Goal: Use online tool/utility: Utilize a website feature to perform a specific function

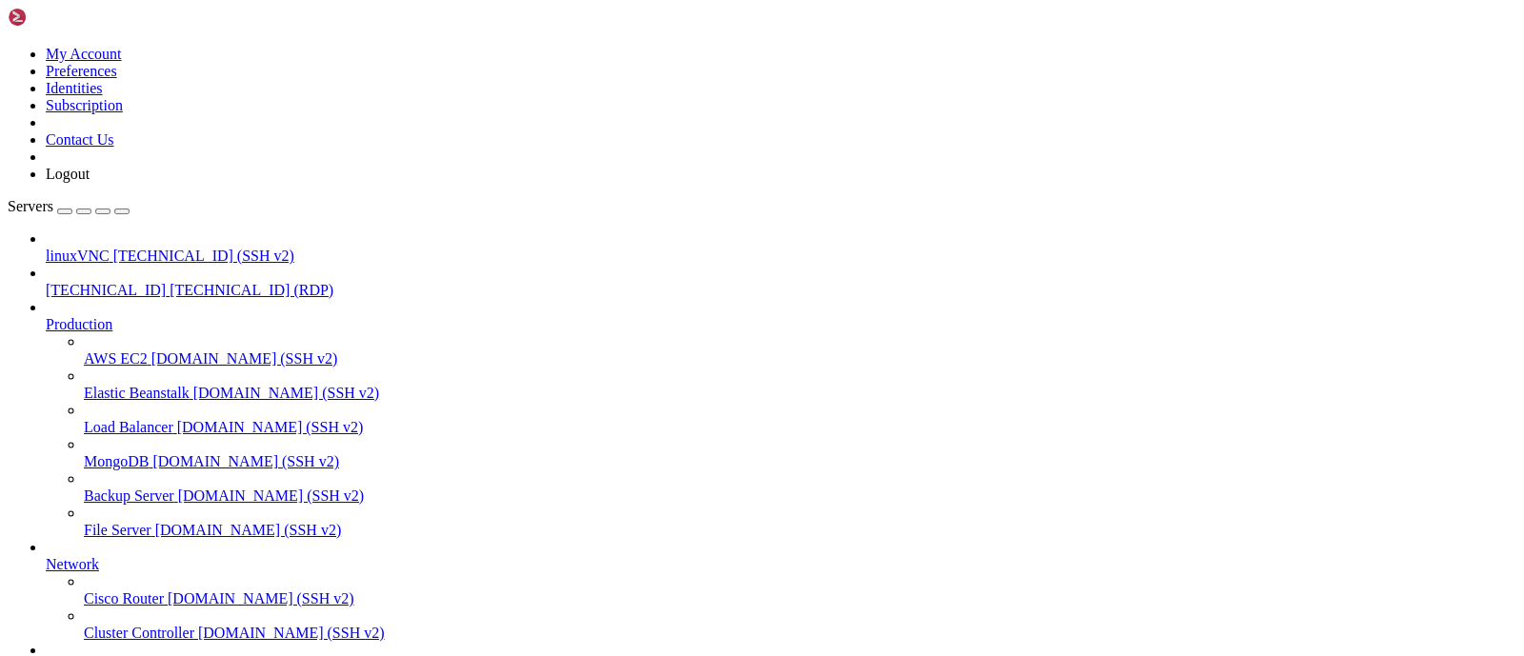
scroll to position [65, 0]
click at [138, 282] on span "[TECHNICAL_ID]" at bounding box center [106, 290] width 120 height 16
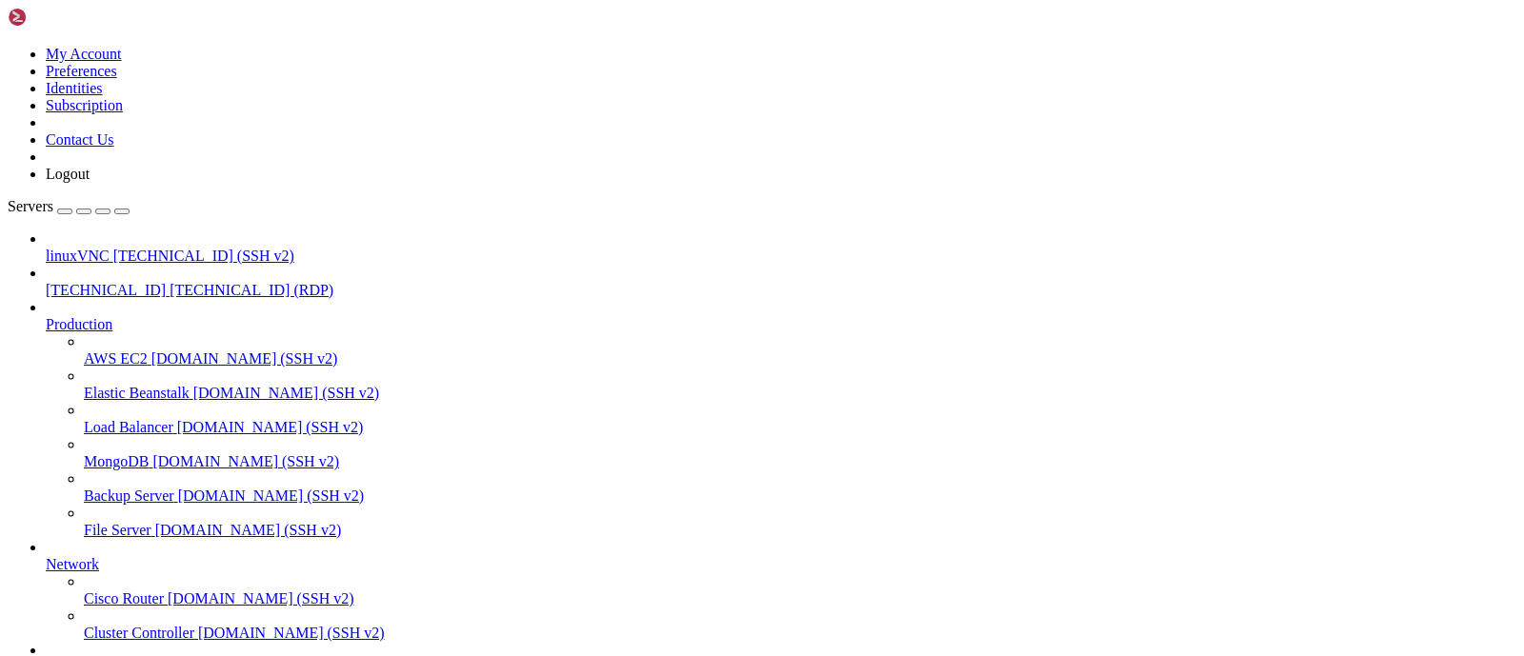
scroll to position [0, 0]
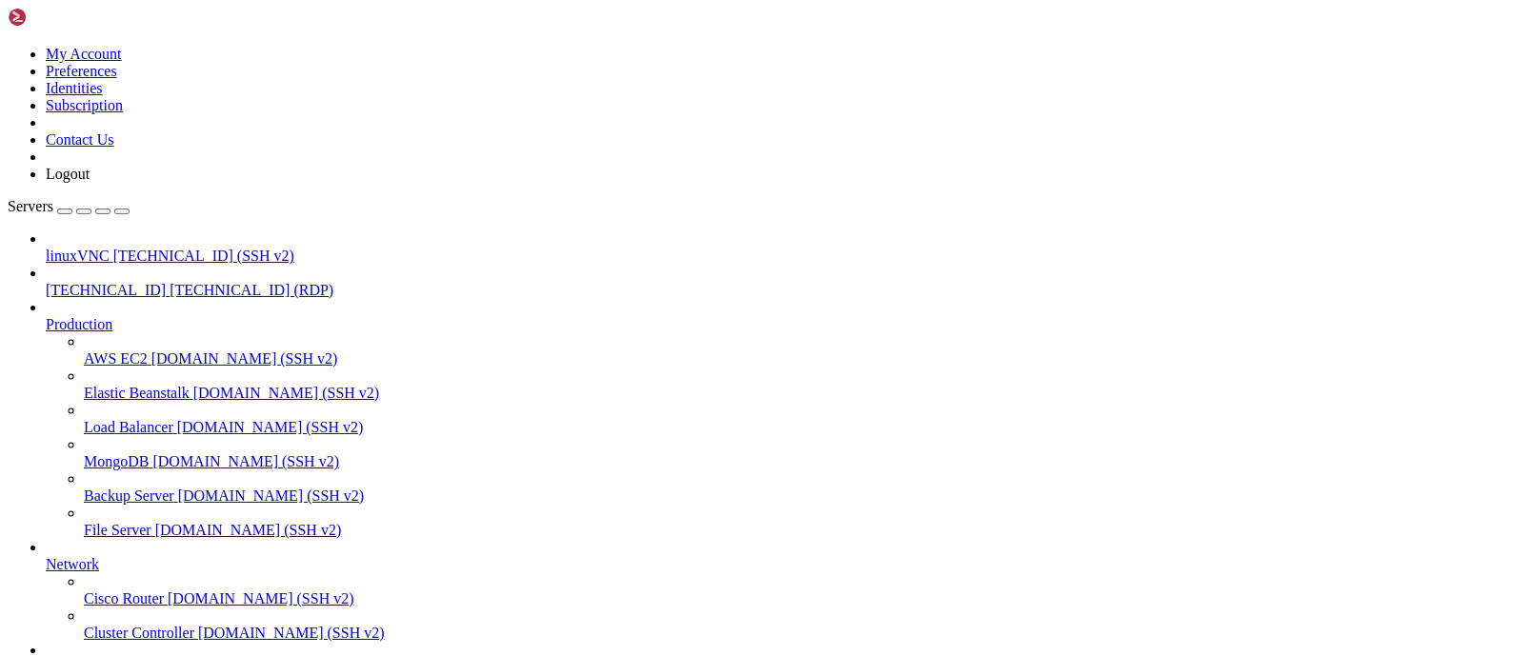
drag, startPoint x: 470, startPoint y: 1487, endPoint x: 514, endPoint y: 1483, distance: 44.0
drag, startPoint x: 471, startPoint y: 1488, endPoint x: 586, endPoint y: 1489, distance: 114.3
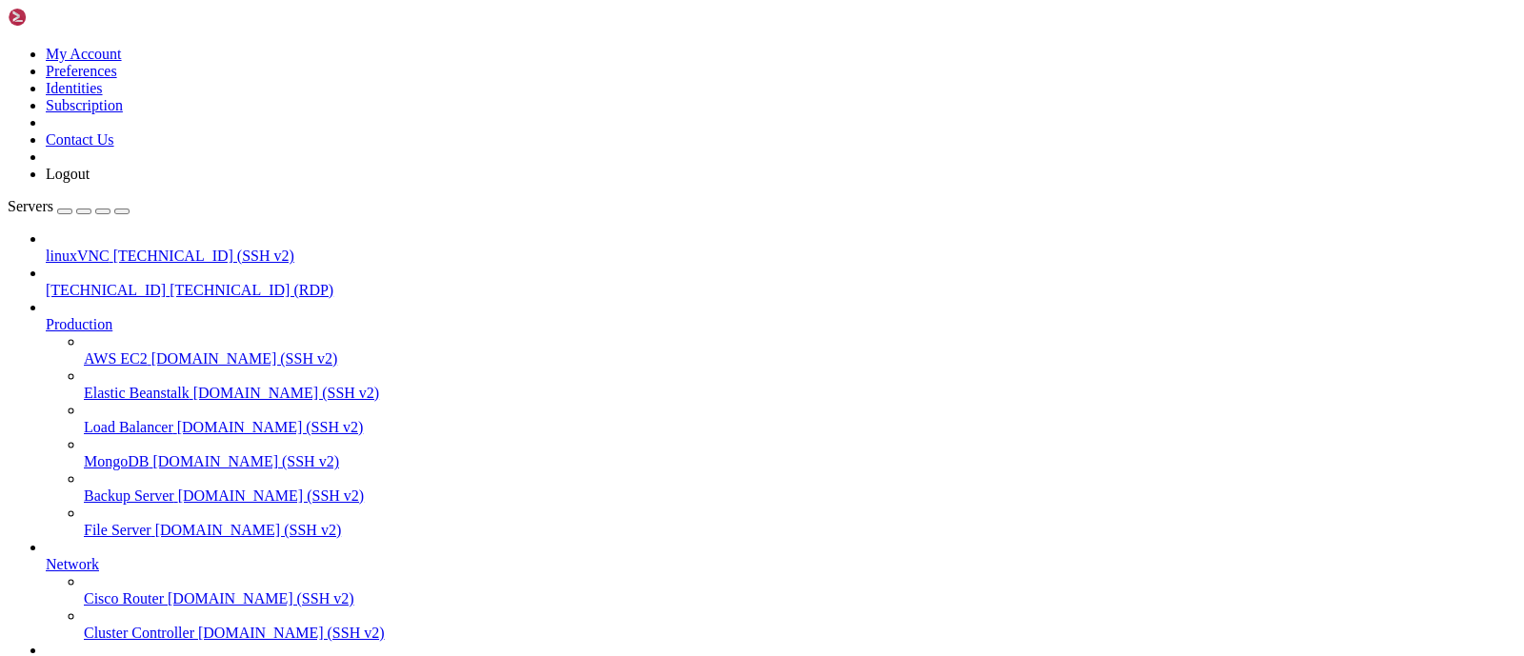
drag, startPoint x: 471, startPoint y: 1488, endPoint x: 539, endPoint y: 1478, distance: 68.3
drag, startPoint x: 470, startPoint y: 1485, endPoint x: 522, endPoint y: 1480, distance: 52.6
drag, startPoint x: 470, startPoint y: 1481, endPoint x: 562, endPoint y: 1482, distance: 92.4
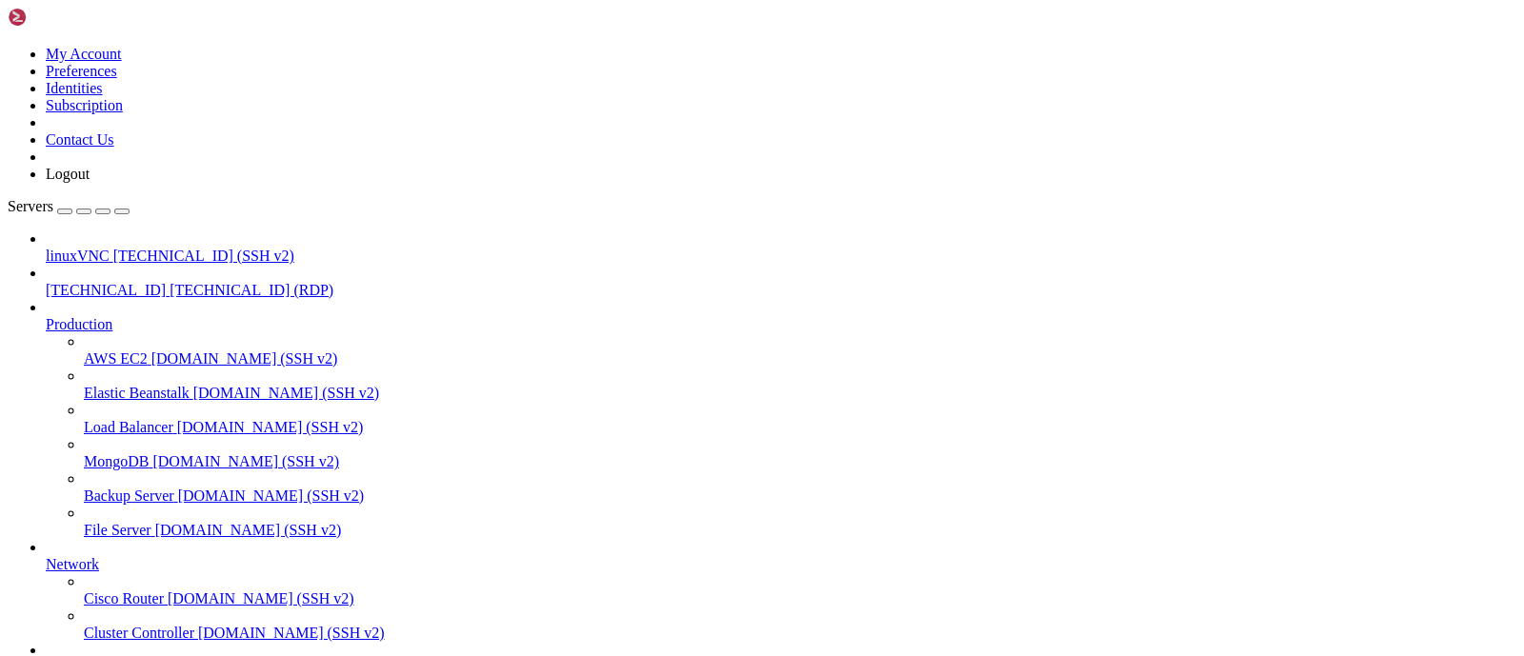
drag, startPoint x: 468, startPoint y: 1488, endPoint x: 533, endPoint y: 1486, distance: 65.7
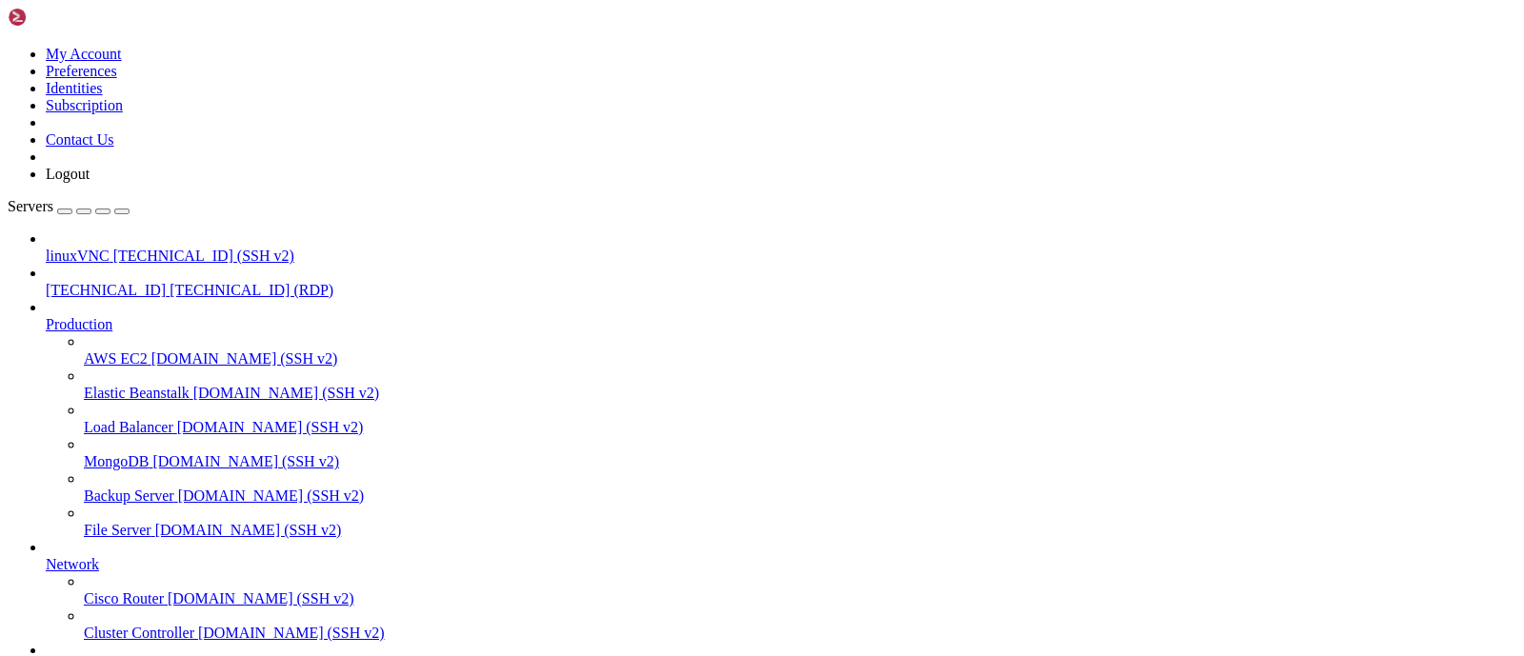
drag, startPoint x: 538, startPoint y: 1787, endPoint x: 324, endPoint y: 1788, distance: 214.3
